Goal: Navigation & Orientation: Go to known website

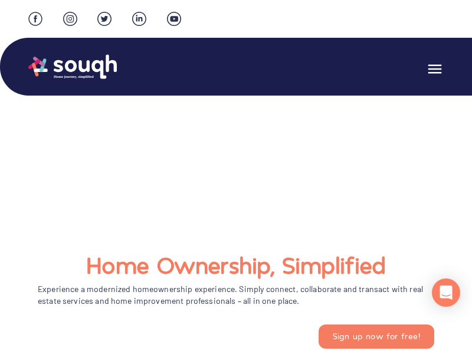
scroll to position [2209, 0]
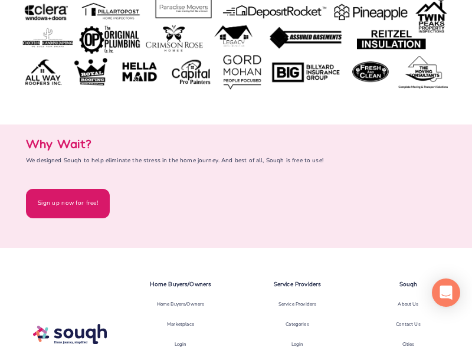
click at [181, 344] on div "Login" at bounding box center [181, 345] width 12 height 20
